Goal: Complete application form

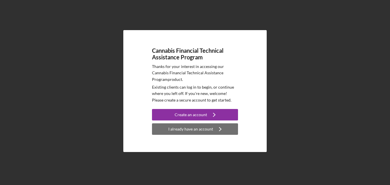
click at [203, 129] on div "I already have an account" at bounding box center [190, 128] width 45 height 11
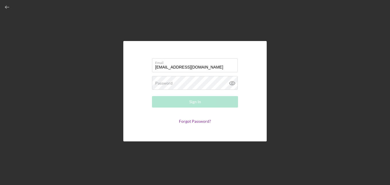
type input "[EMAIL_ADDRESS][DOMAIN_NAME]"
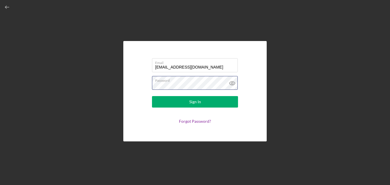
click at [152, 96] on button "Sign In" at bounding box center [195, 101] width 86 height 11
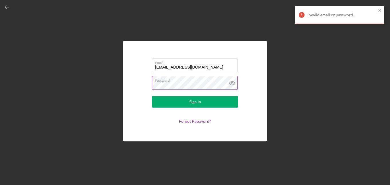
click at [231, 85] on icon at bounding box center [232, 83] width 5 height 4
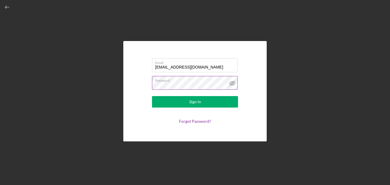
click at [231, 85] on line at bounding box center [232, 83] width 5 height 5
click at [152, 96] on button "Sign In" at bounding box center [195, 101] width 86 height 11
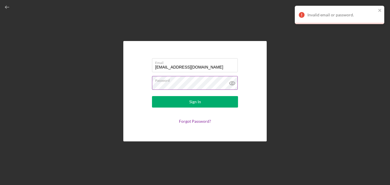
click at [232, 82] on icon at bounding box center [232, 83] width 5 height 4
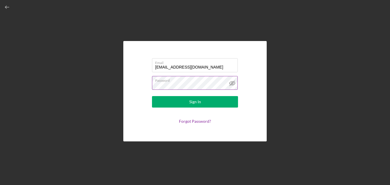
click at [152, 96] on button "Sign In" at bounding box center [195, 101] width 86 height 11
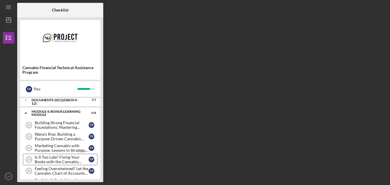
scroll to position [36, 0]
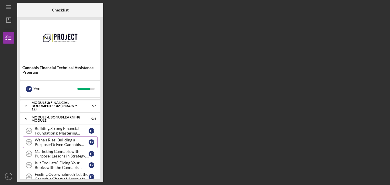
click at [61, 142] on div "Wana’s Rise: Building a Purpose-Driven Cannabis Brand" at bounding box center [62, 142] width 54 height 9
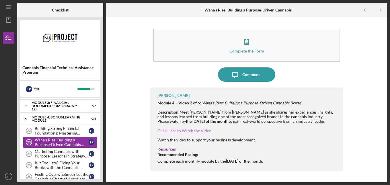
click at [180, 130] on link "Click Here to Watch the Video" at bounding box center [185, 130] width 54 height 5
